Goal: Information Seeking & Learning: Learn about a topic

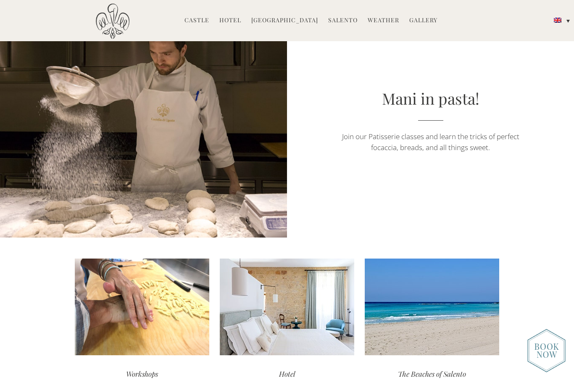
scroll to position [1497, 0]
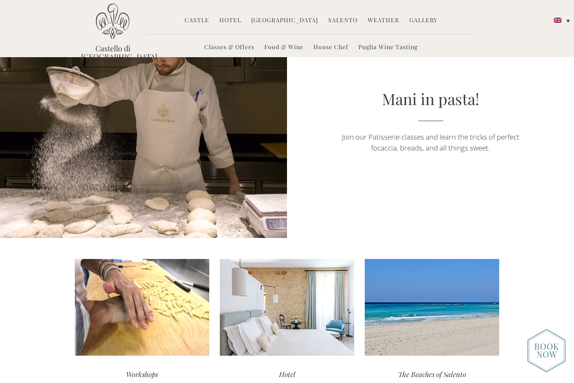
click at [314, 309] on div "read more" at bounding box center [287, 307] width 134 height 97
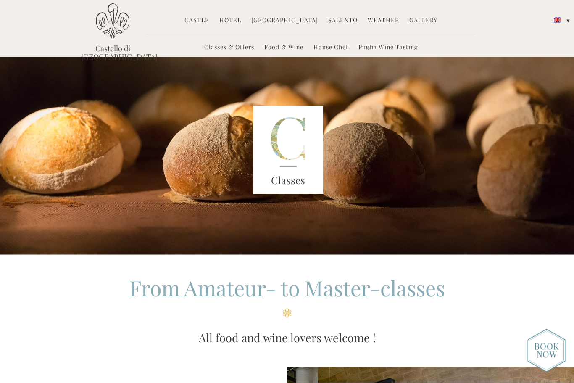
scroll to position [0, 0]
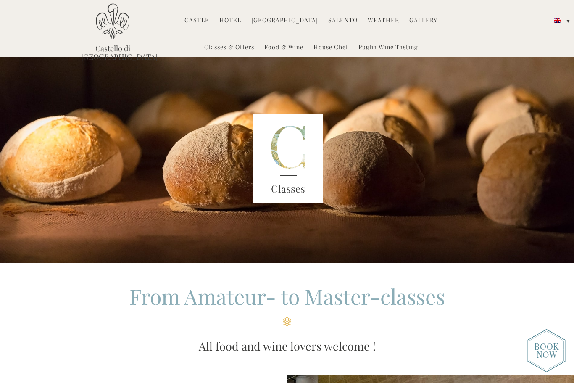
click at [419, 16] on link "Gallery" at bounding box center [423, 21] width 28 height 10
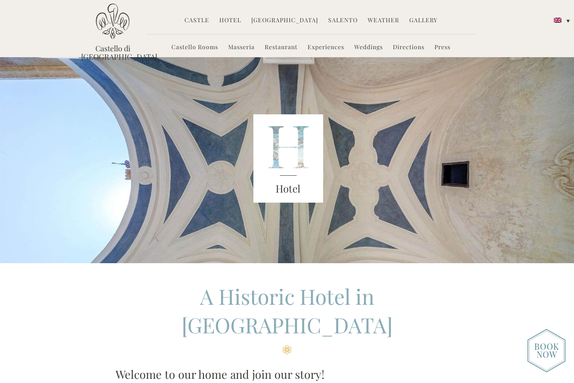
click at [285, 14] on li "Cookery School Classes & Offers Food & Wine House Chef Puglia Wine Tasting" at bounding box center [284, 21] width 75 height 18
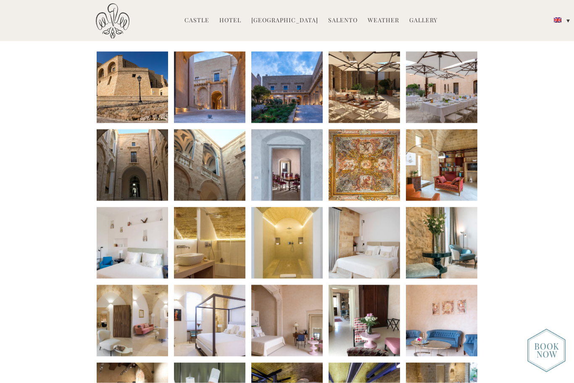
scroll to position [121, 0]
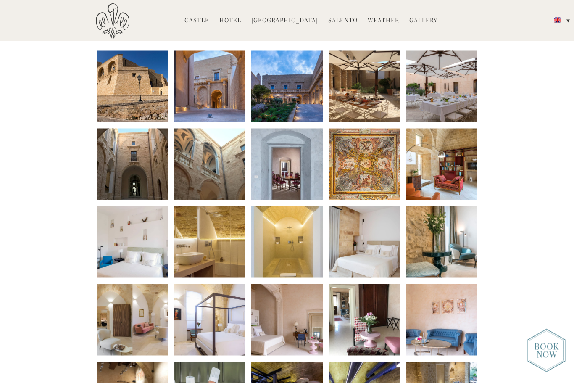
click at [207, 238] on li at bounding box center [209, 241] width 71 height 71
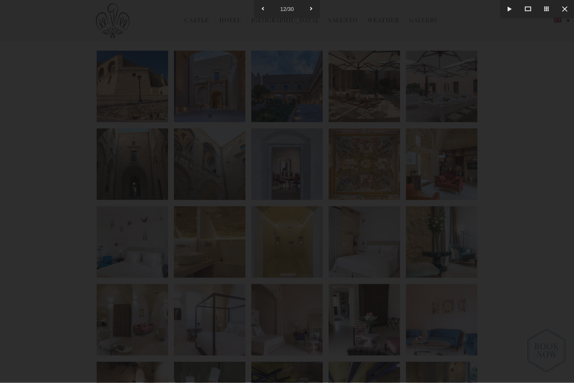
scroll to position [121, 0]
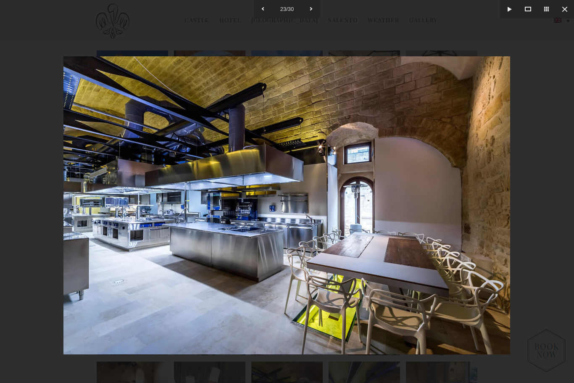
click at [563, 12] on button at bounding box center [564, 9] width 18 height 18
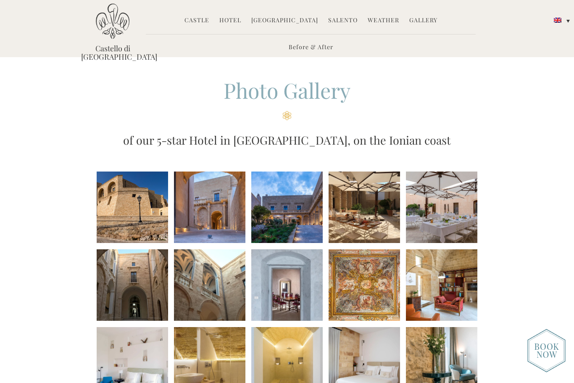
click at [233, 24] on link "Hotel" at bounding box center [230, 21] width 22 height 10
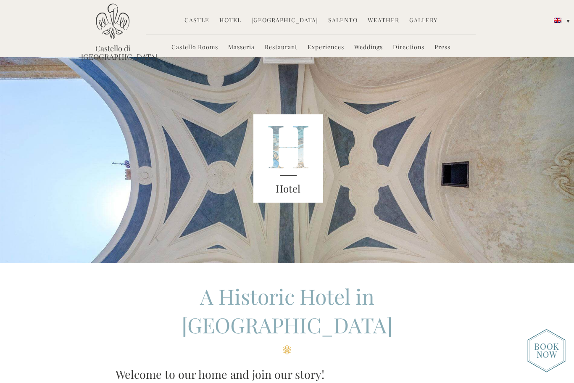
click at [379, 17] on link "Weather" at bounding box center [384, 21] width 32 height 10
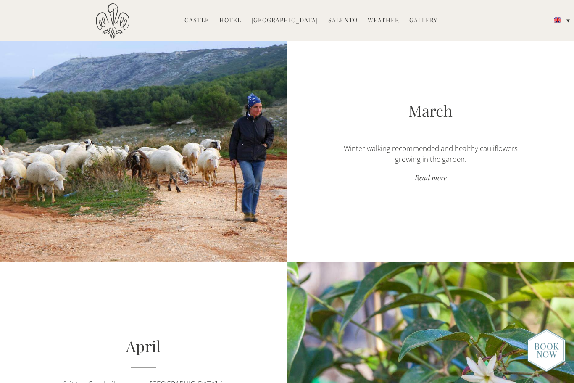
scroll to position [835, 0]
click at [432, 177] on link "Read more" at bounding box center [430, 177] width 201 height 11
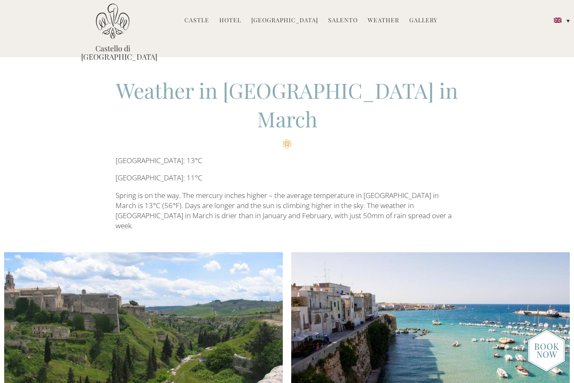
click at [340, 18] on link "Salento" at bounding box center [342, 21] width 29 height 10
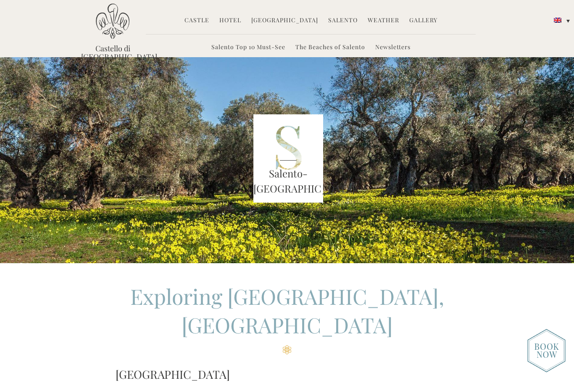
click at [292, 20] on link "[GEOGRAPHIC_DATA]" at bounding box center [284, 21] width 67 height 10
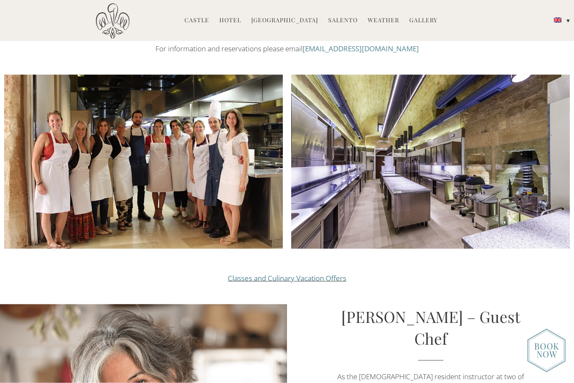
scroll to position [839, 0]
click at [312, 273] on link "Classes and Culinary Vacation Offers" at bounding box center [287, 278] width 118 height 10
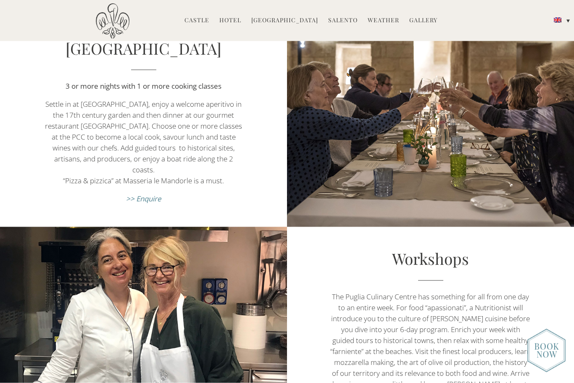
scroll to position [828, 0]
click at [151, 193] on em ">> Enquire" at bounding box center [143, 198] width 35 height 10
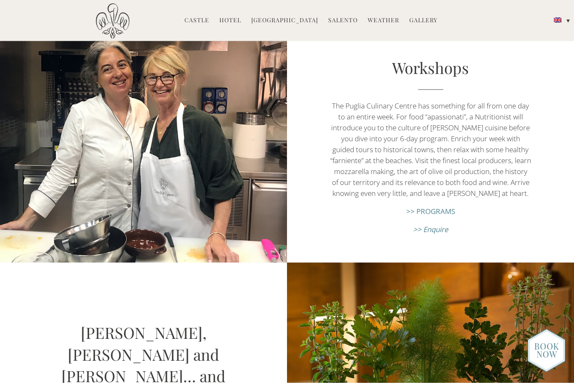
scroll to position [1019, 0]
click at [437, 216] on link ">> PROGRAMS" at bounding box center [430, 211] width 49 height 10
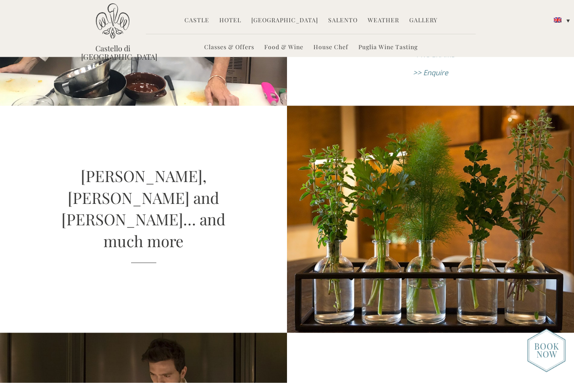
scroll to position [1176, 0]
click at [235, 16] on link "Hotel" at bounding box center [230, 21] width 22 height 10
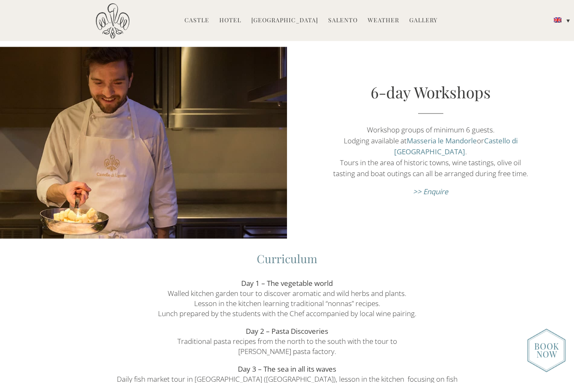
scroll to position [1063, 0]
click at [442, 135] on link "Masseria le Mandorle" at bounding box center [442, 140] width 70 height 10
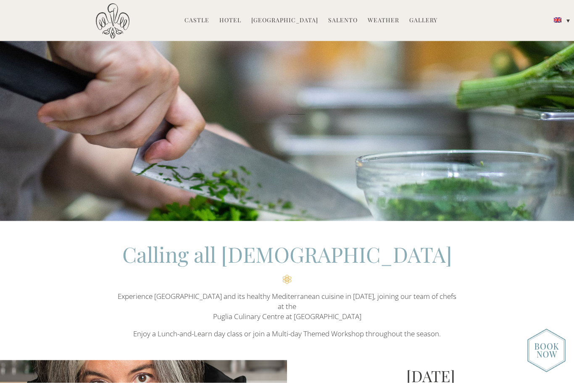
scroll to position [57, 0]
